Goal: Task Accomplishment & Management: Manage account settings

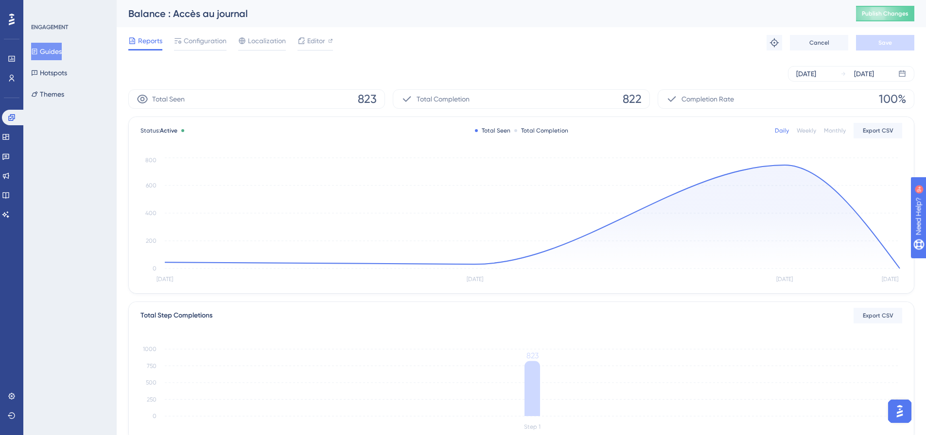
click at [59, 50] on button "Guides" at bounding box center [46, 51] width 31 height 17
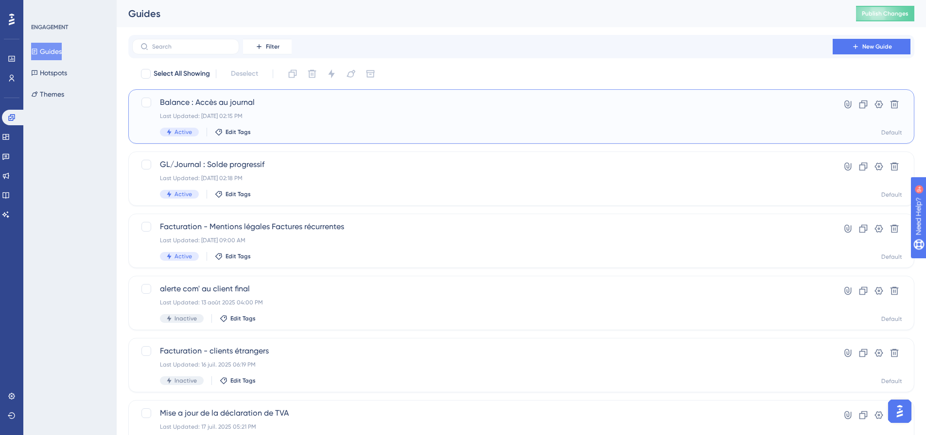
click at [220, 100] on span "Balance : Accès au journal" at bounding box center [482, 103] width 645 height 12
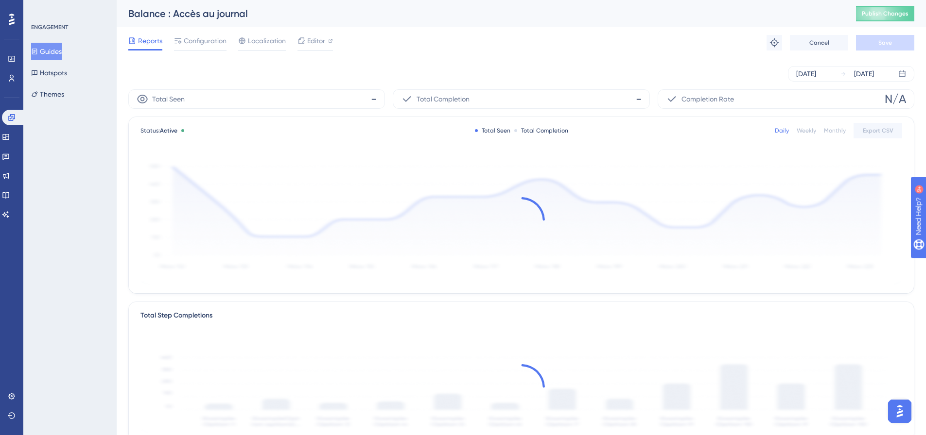
click at [51, 52] on button "Guides" at bounding box center [46, 51] width 31 height 17
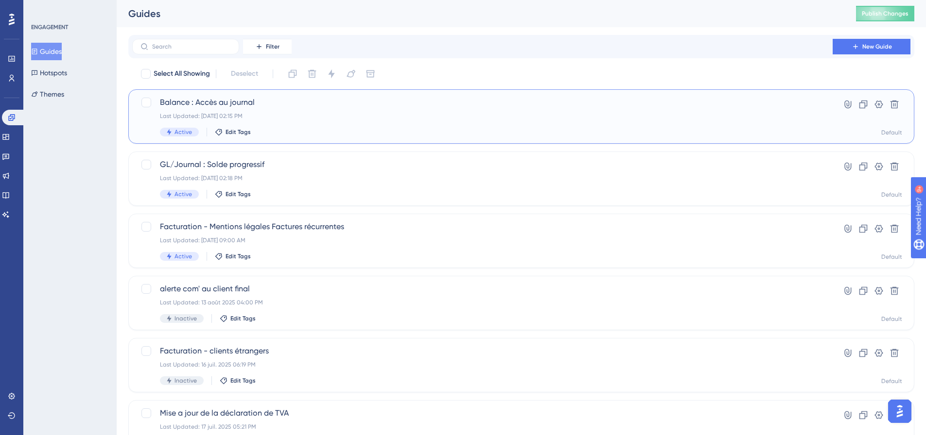
click at [245, 102] on span "Balance : Accès au journal" at bounding box center [482, 103] width 645 height 12
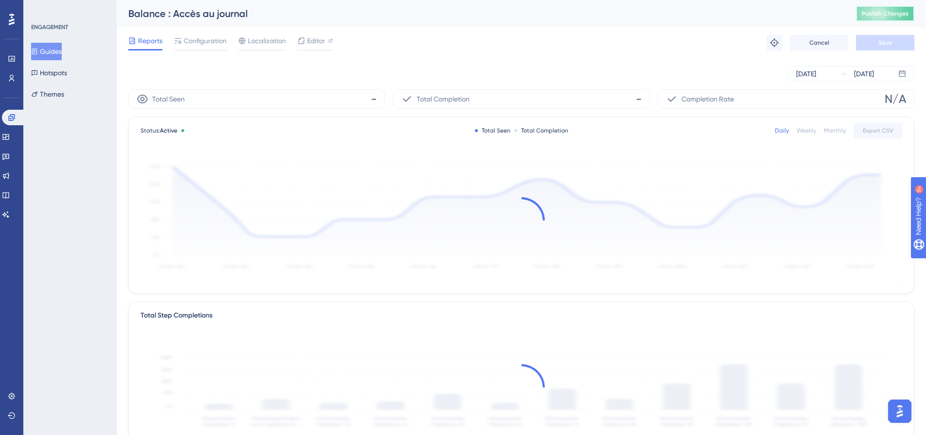
click at [897, 13] on span "Publish Changes" at bounding box center [884, 14] width 47 height 8
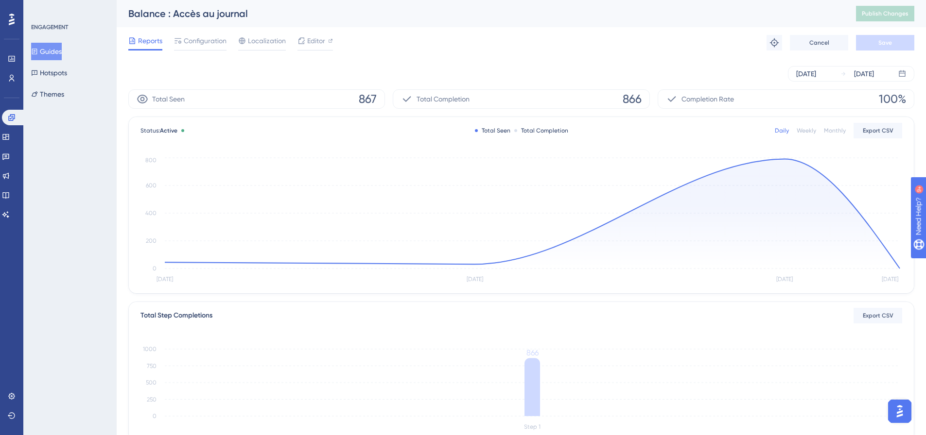
drag, startPoint x: 79, startPoint y: 205, endPoint x: 59, endPoint y: 120, distance: 86.7
click at [79, 205] on div "ENGAGEMENT Guides Hotspots Themes" at bounding box center [69, 217] width 93 height 435
click at [16, 53] on link at bounding box center [12, 59] width 8 height 16
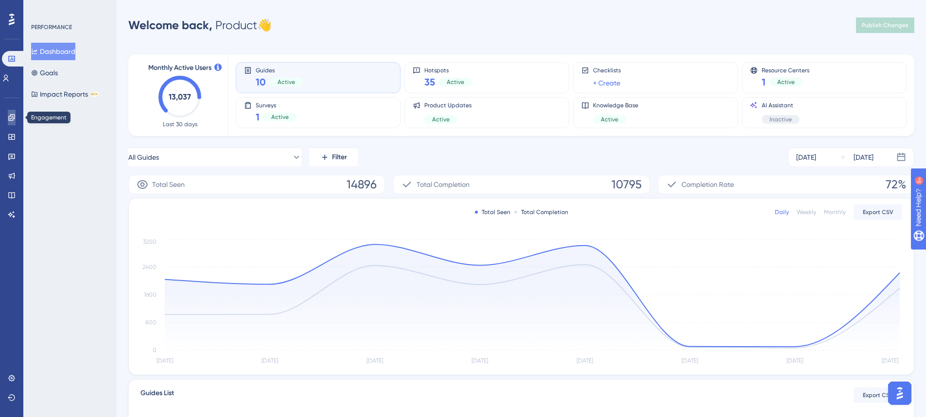
click at [14, 118] on icon at bounding box center [12, 118] width 8 height 8
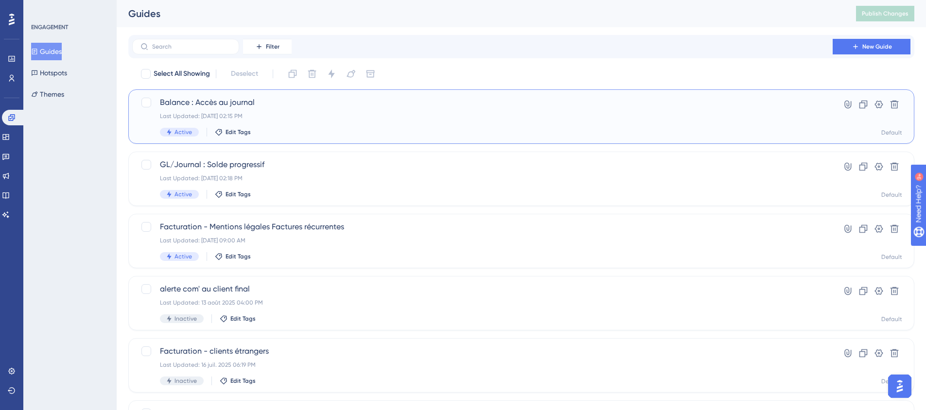
click at [213, 101] on span "Balance : Accès au journal" at bounding box center [482, 103] width 645 height 12
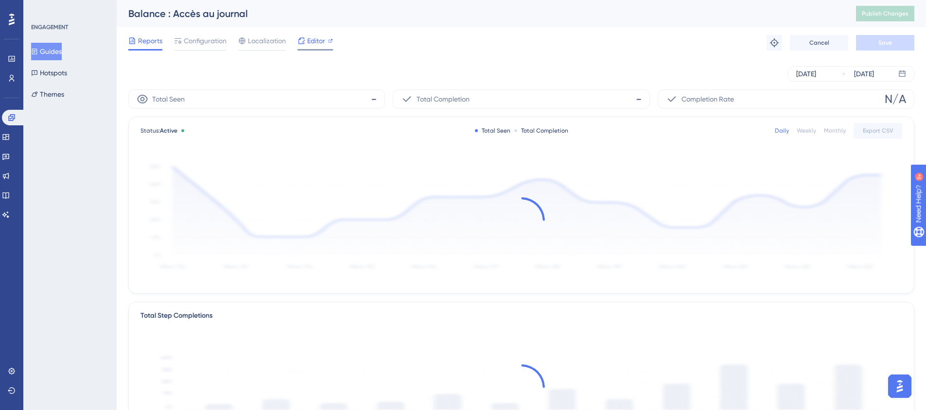
click at [310, 43] on span "Editor" at bounding box center [316, 41] width 18 height 12
click at [900, 16] on span "Publish Changes" at bounding box center [884, 14] width 47 height 8
